Goal: Information Seeking & Learning: Learn about a topic

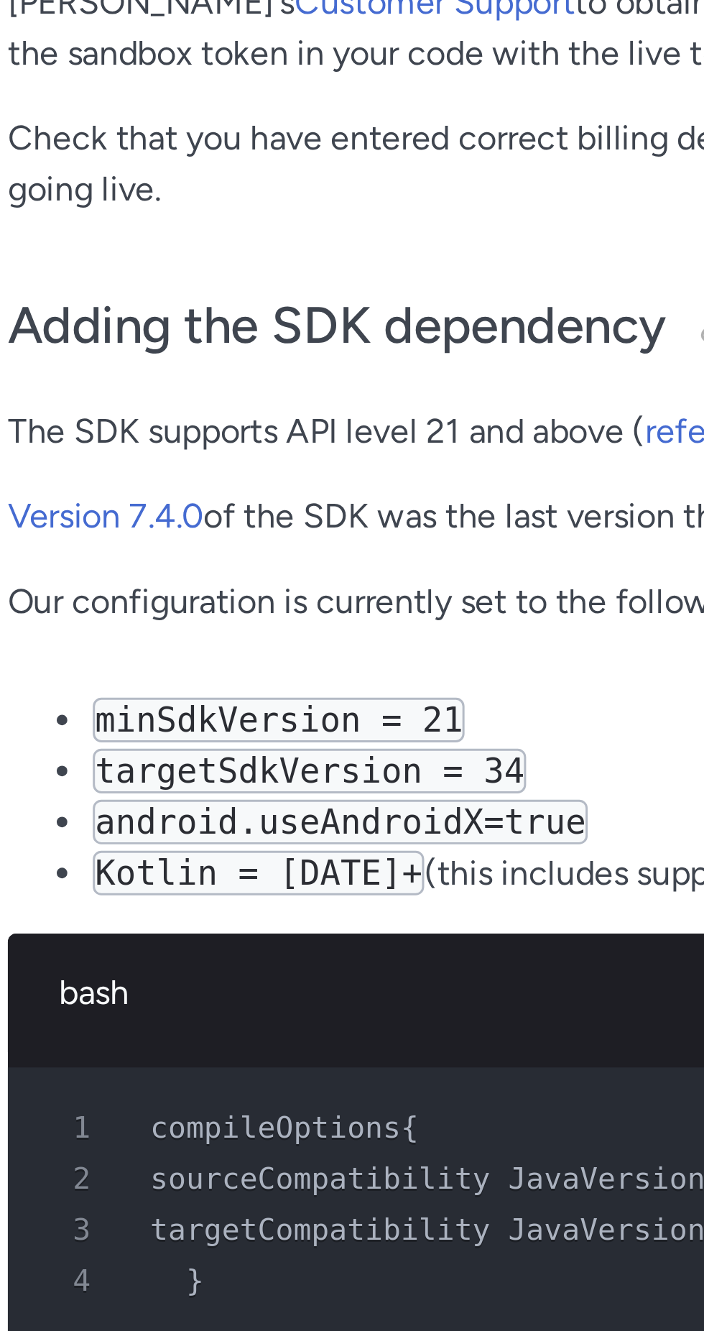
scroll to position [214, 0]
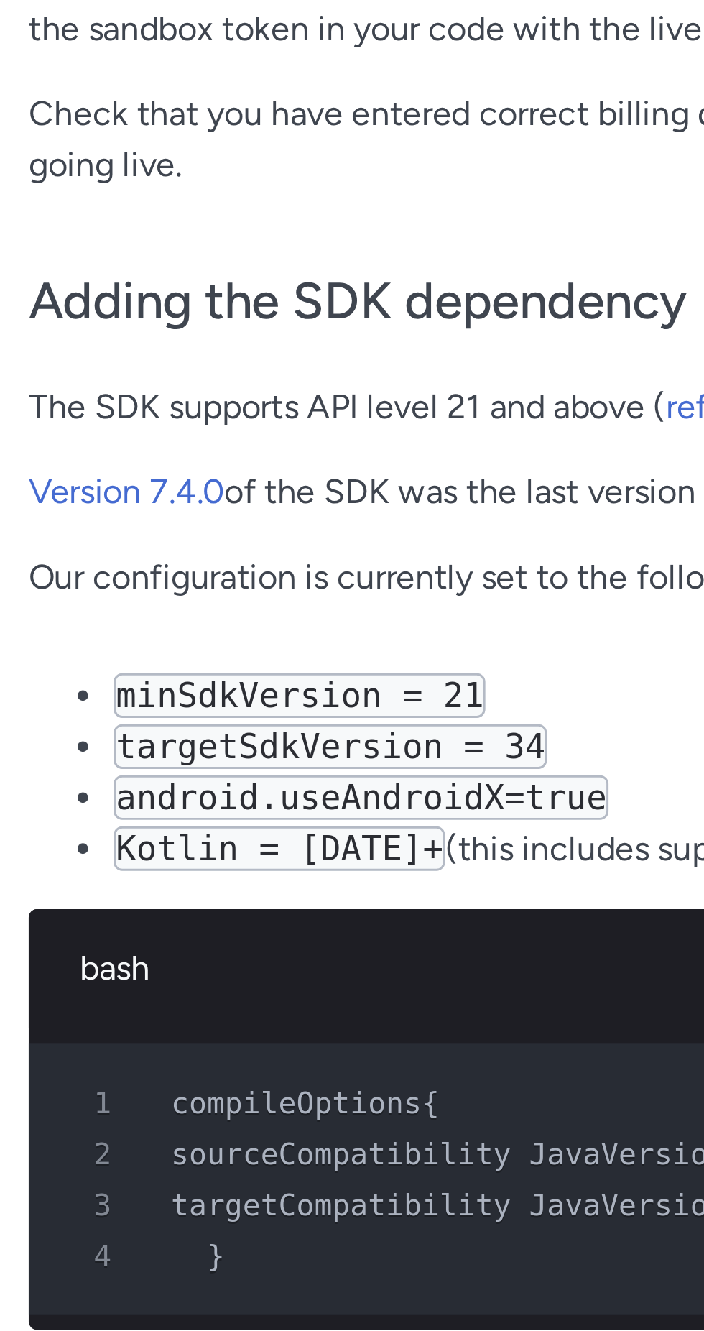
click at [155, 1024] on code "targetSdkVersion = 34" at bounding box center [119, 1022] width 147 height 15
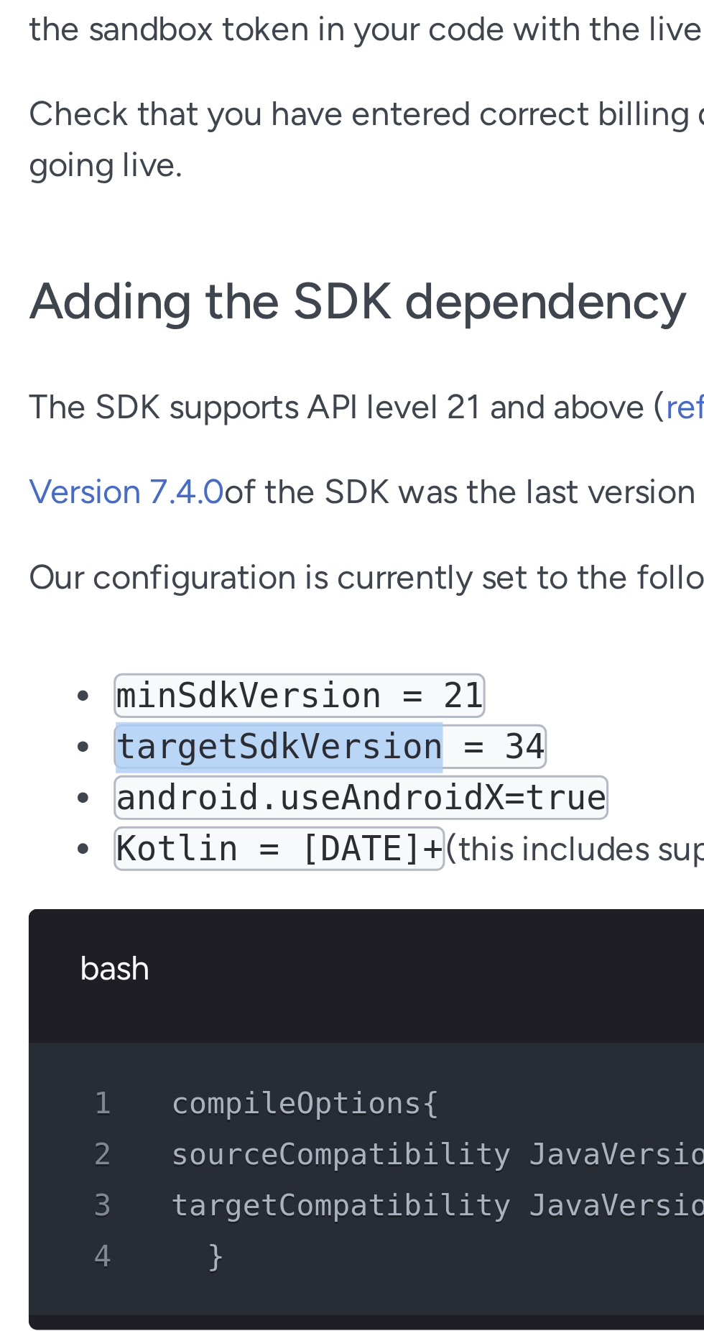
click at [164, 1004] on code "minSdkVersion = 21" at bounding box center [109, 1005] width 126 height 15
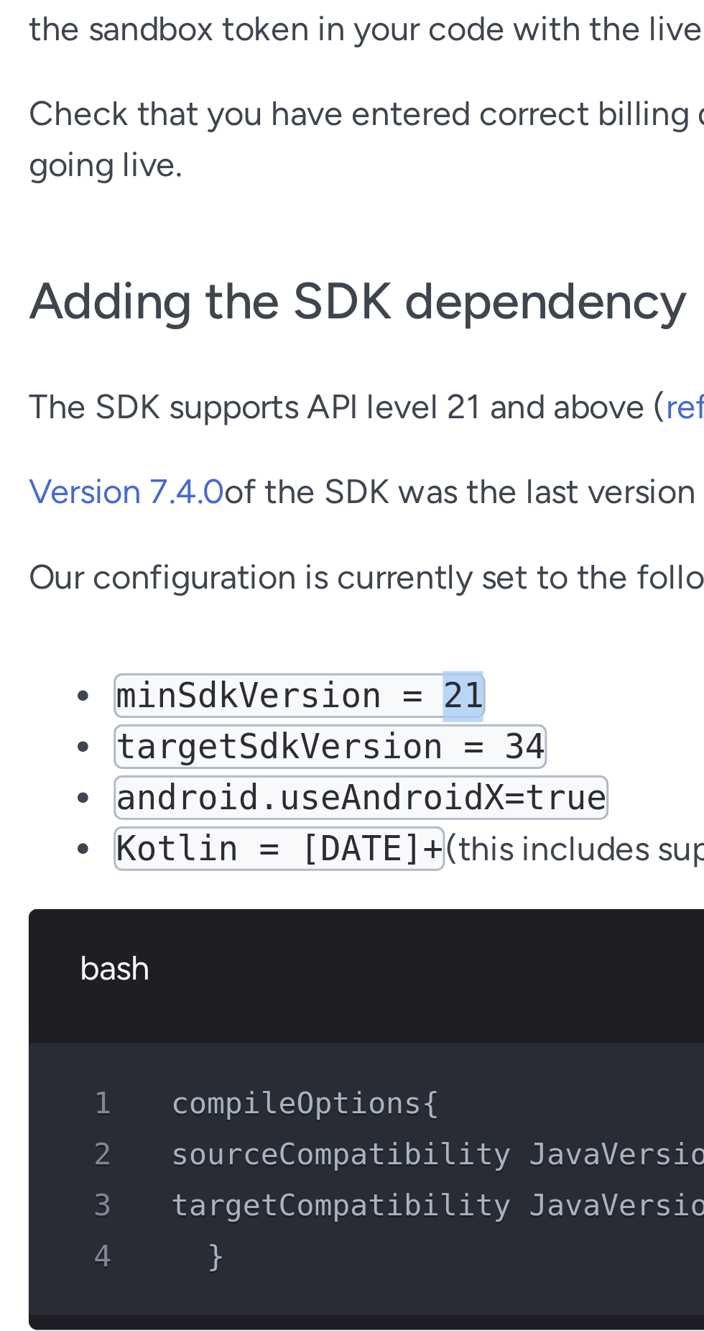
click at [153, 1006] on code "minSdkVersion = 21" at bounding box center [109, 1005] width 126 height 15
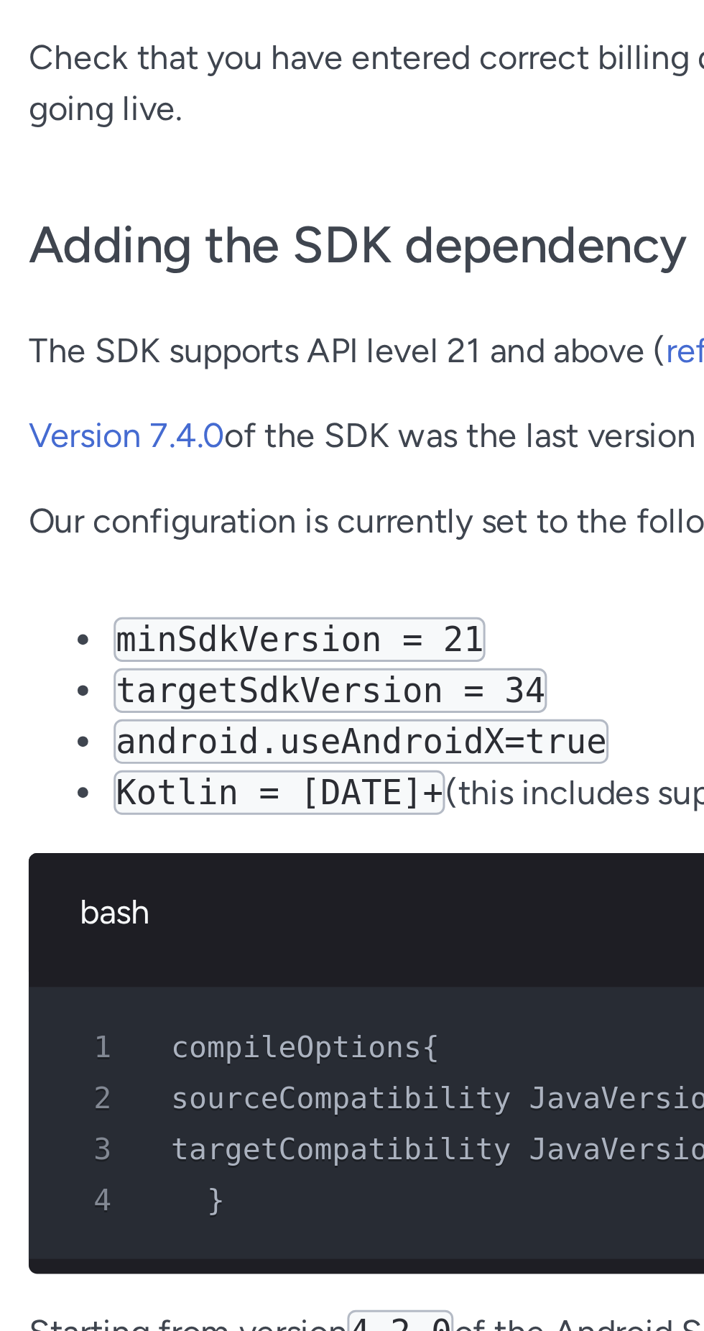
click at [191, 1032] on code "android.useAndroidX=true" at bounding box center [129, 1039] width 167 height 15
click at [168, 1032] on li "android.useAndroidX=true" at bounding box center [259, 1040] width 426 height 17
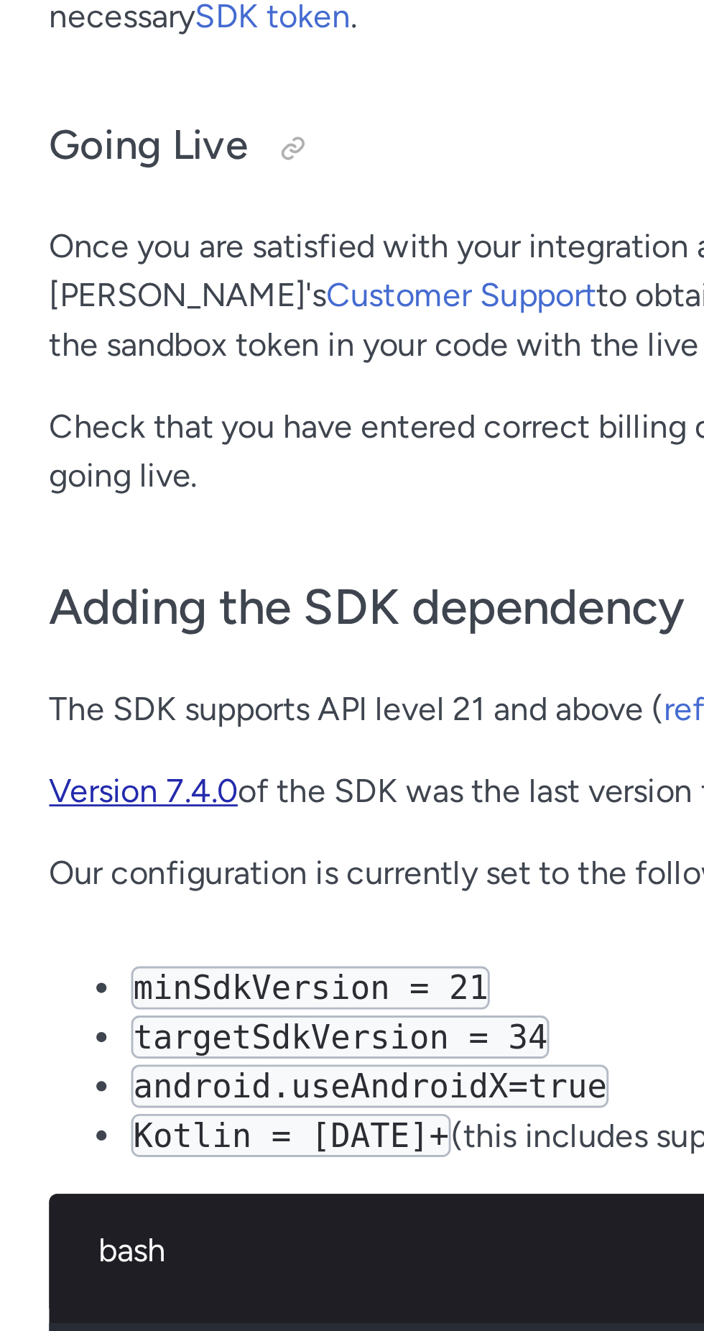
click at [63, 938] on link "Version 7.4.0" at bounding box center [50, 936] width 66 height 14
